Goal: Communication & Community: Ask a question

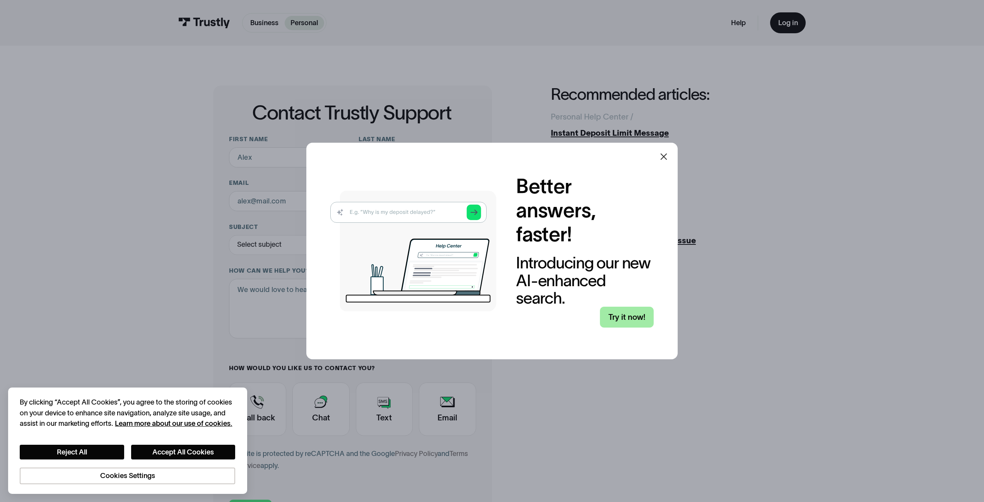
click at [617, 313] on link "Try it now!" at bounding box center [627, 317] width 54 height 21
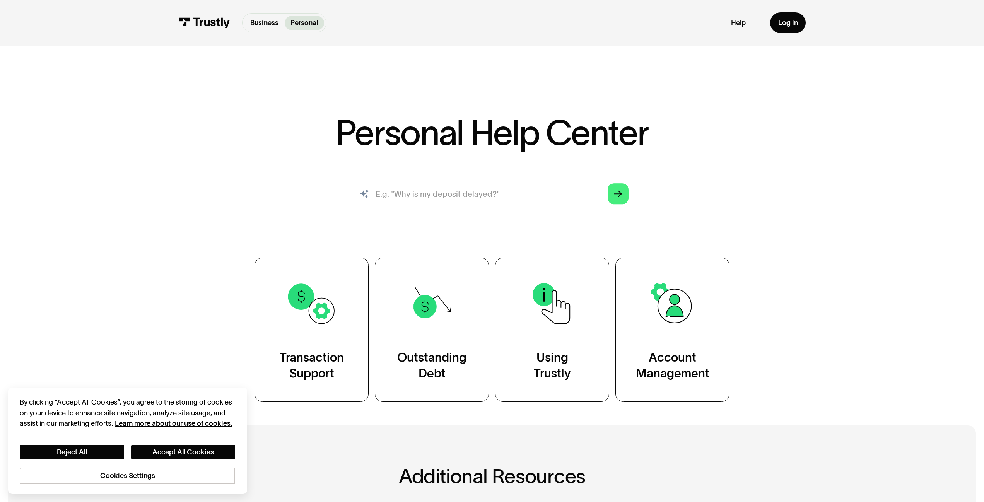
click at [503, 195] on input "search" at bounding box center [492, 194] width 289 height 32
type input "W"
type input "M"
type input "Can't transfer money"
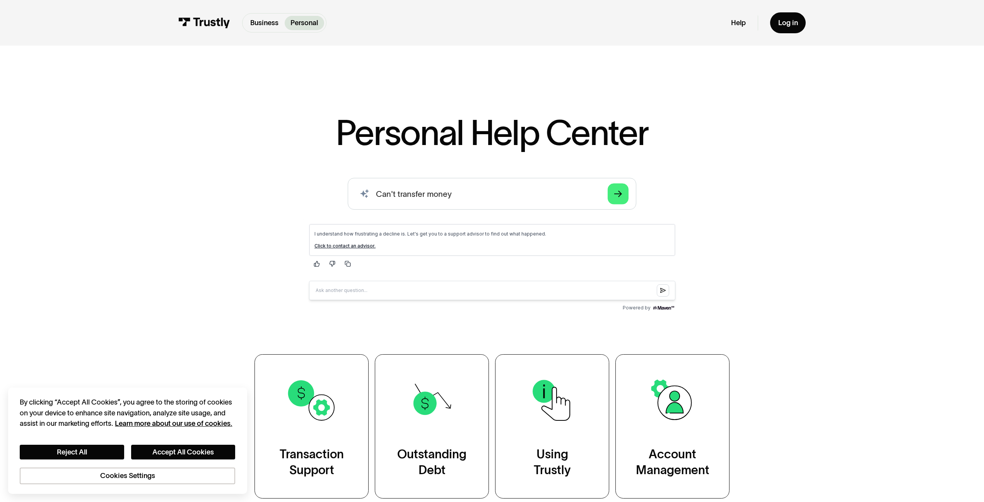
click at [345, 245] on link "Click to contact an advisor." at bounding box center [344, 246] width 61 height 6
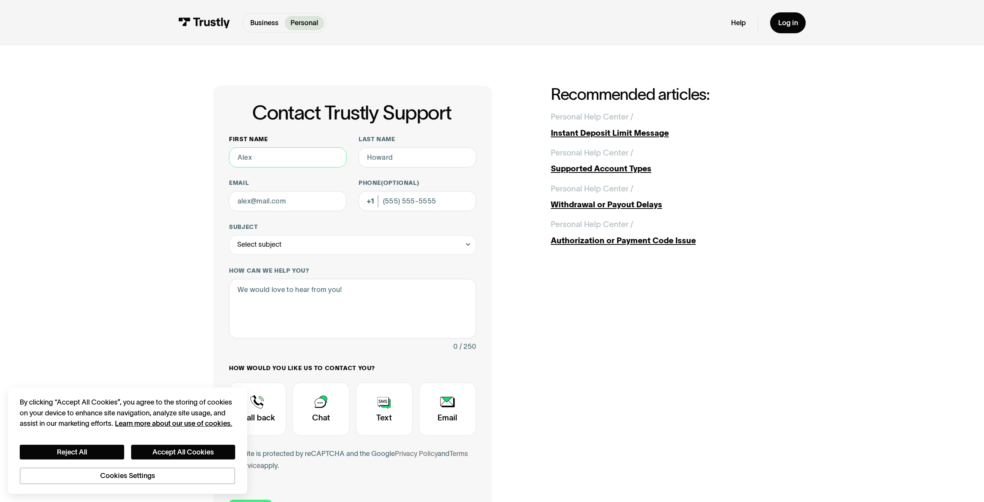
click at [317, 157] on input "First name" at bounding box center [288, 157] width 118 height 20
type input "Bob"
click at [389, 165] on input "Last name" at bounding box center [418, 157] width 118 height 20
type input "Koller"
drag, startPoint x: 272, startPoint y: 219, endPoint x: 274, endPoint y: 213, distance: 6.4
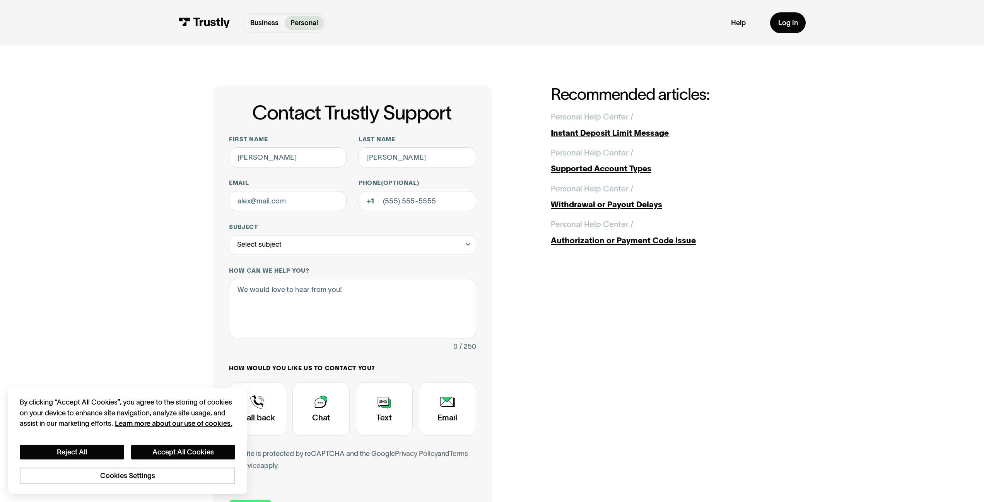
click at [272, 219] on div "First name Bob Last name Koller Email Phone (Optional) Subject Select subject T…" at bounding box center [352, 309] width 247 height 348
click at [276, 208] on input "Email" at bounding box center [288, 201] width 118 height 20
type input "rkoller123@gmail.com"
click at [280, 241] on div "Select subject" at bounding box center [259, 245] width 44 height 12
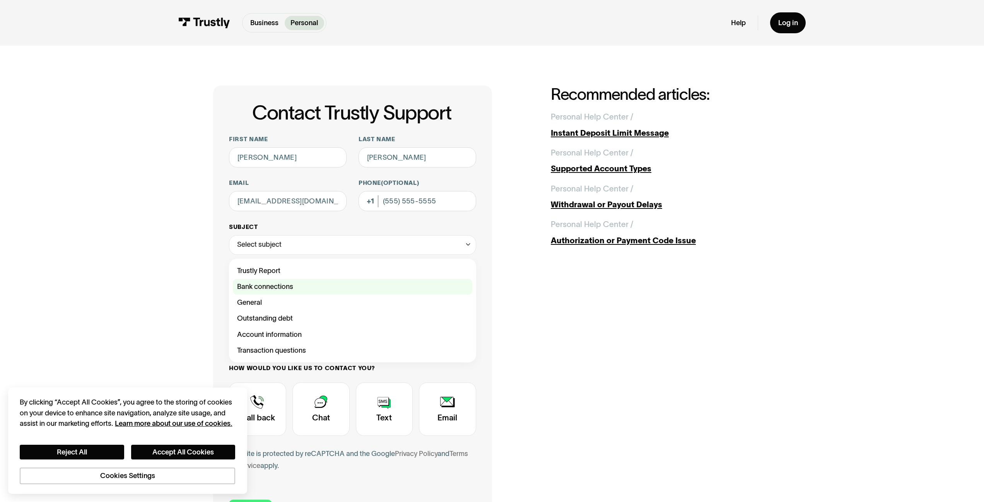
click at [314, 294] on div "Contact Trustly Support" at bounding box center [352, 287] width 239 height 16
type input "**********"
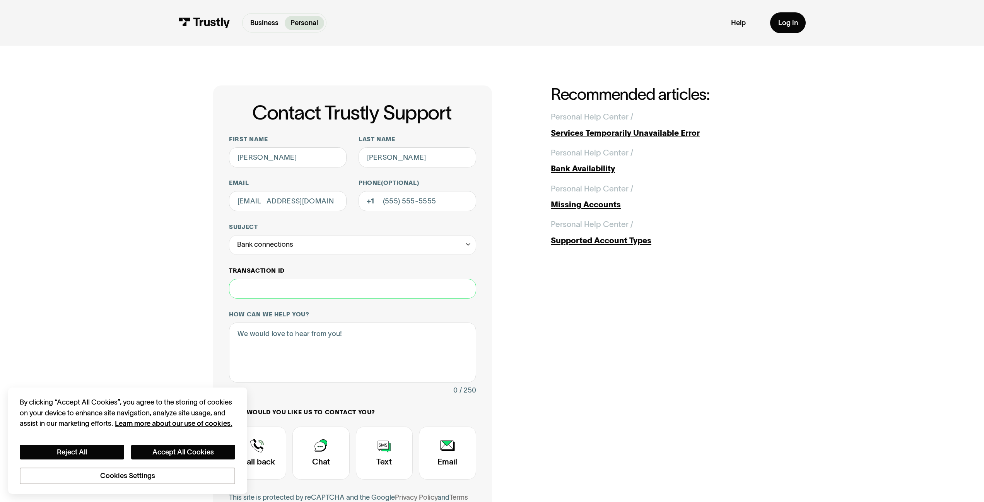
click at [299, 286] on input "Transaction ID" at bounding box center [352, 289] width 247 height 20
click at [310, 340] on textarea "How can we help you?" at bounding box center [352, 353] width 247 height 60
click at [308, 282] on input "Transaction ID" at bounding box center [352, 289] width 247 height 20
type input "***"
click at [313, 340] on textarea "How can we help you?" at bounding box center [352, 353] width 247 height 60
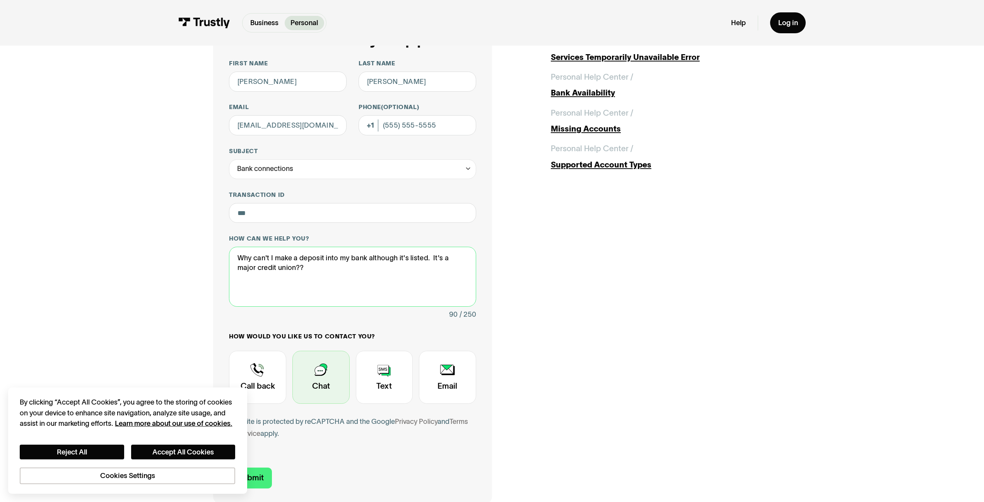
scroll to position [79, 0]
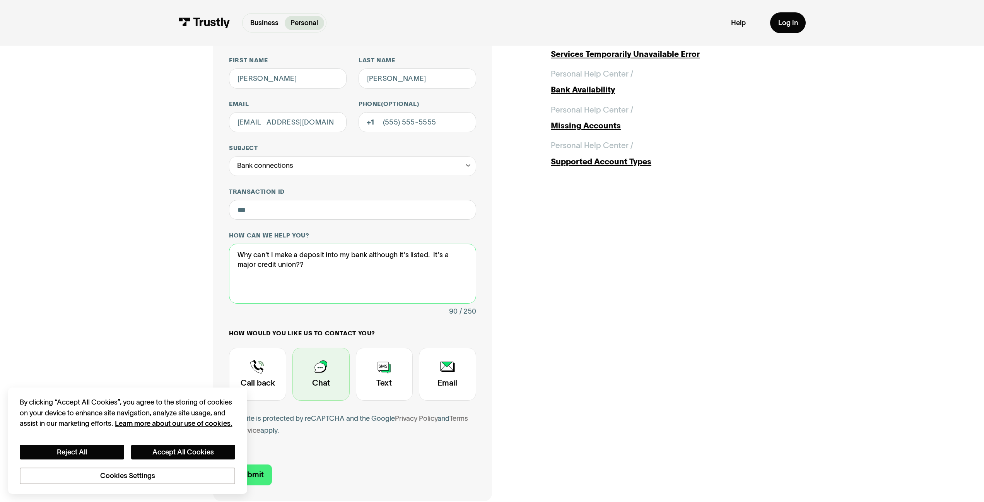
type textarea "Why can't I make a deposit into my bank although it's listed. It's a major cred…"
click at [329, 362] on div "Contact Trustly Support" at bounding box center [321, 374] width 57 height 53
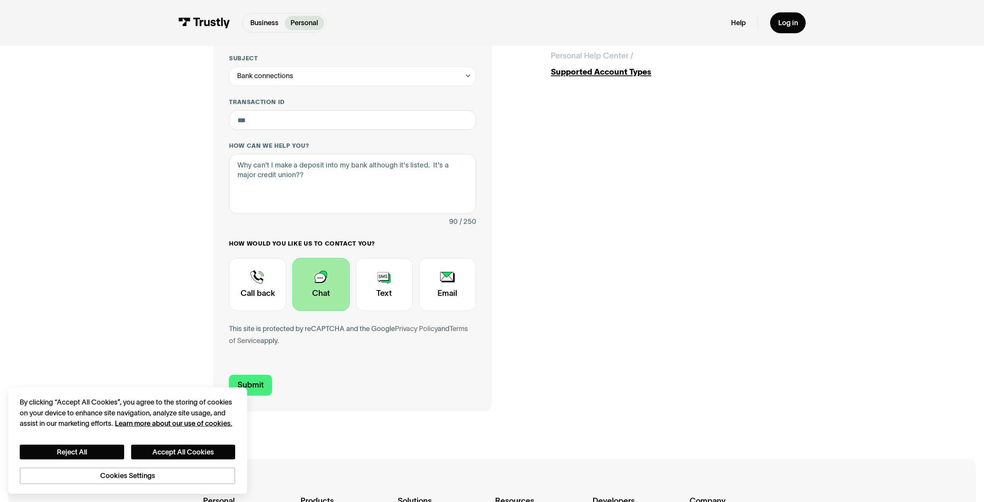
scroll to position [197, 0]
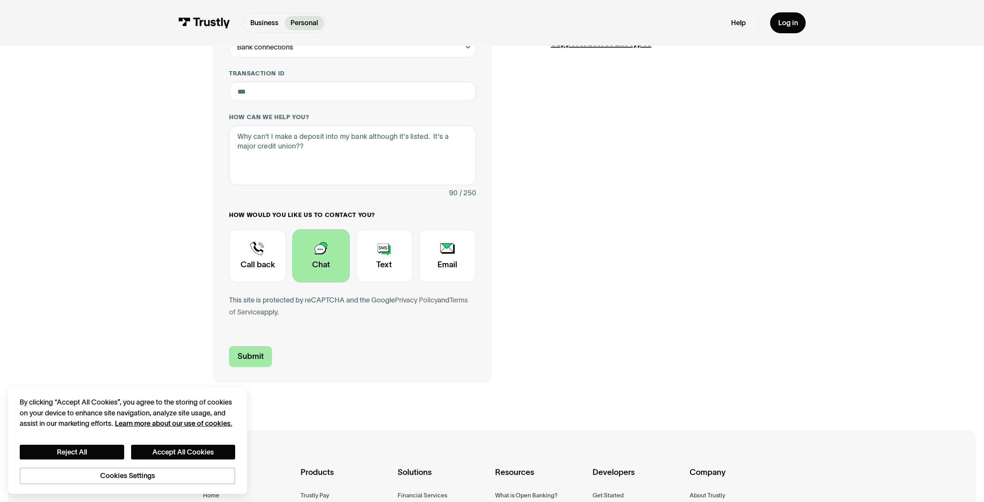
click at [253, 354] on input "Submit" at bounding box center [250, 356] width 43 height 21
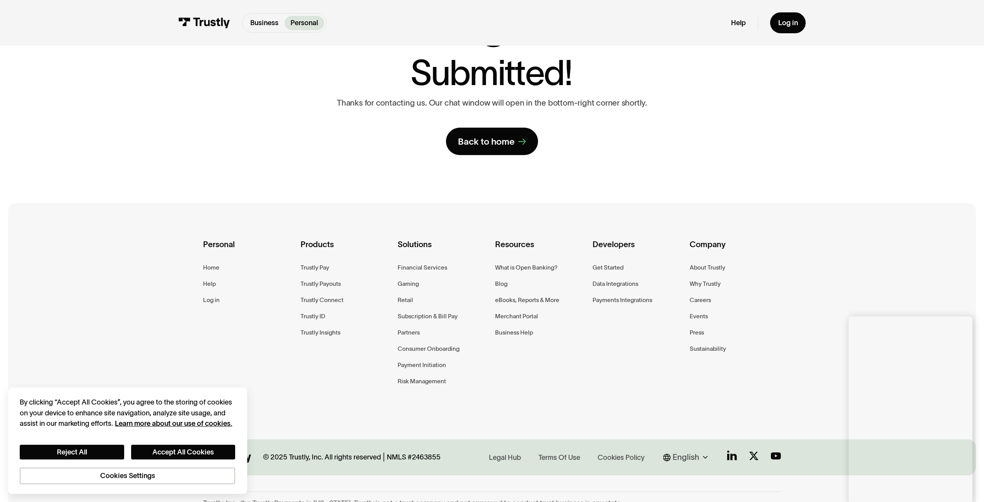
scroll to position [87, 0]
